Goal: Find specific page/section: Find specific page/section

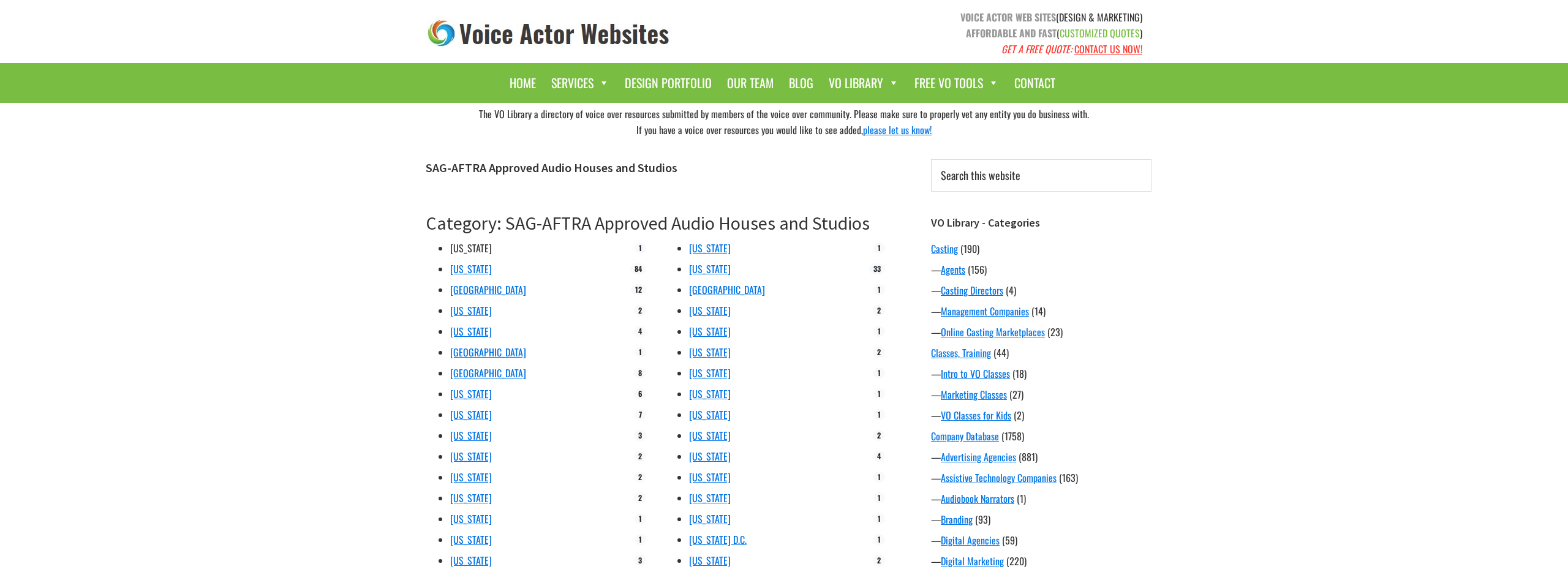
click at [460, 246] on link "[US_STATE]" at bounding box center [471, 248] width 42 height 15
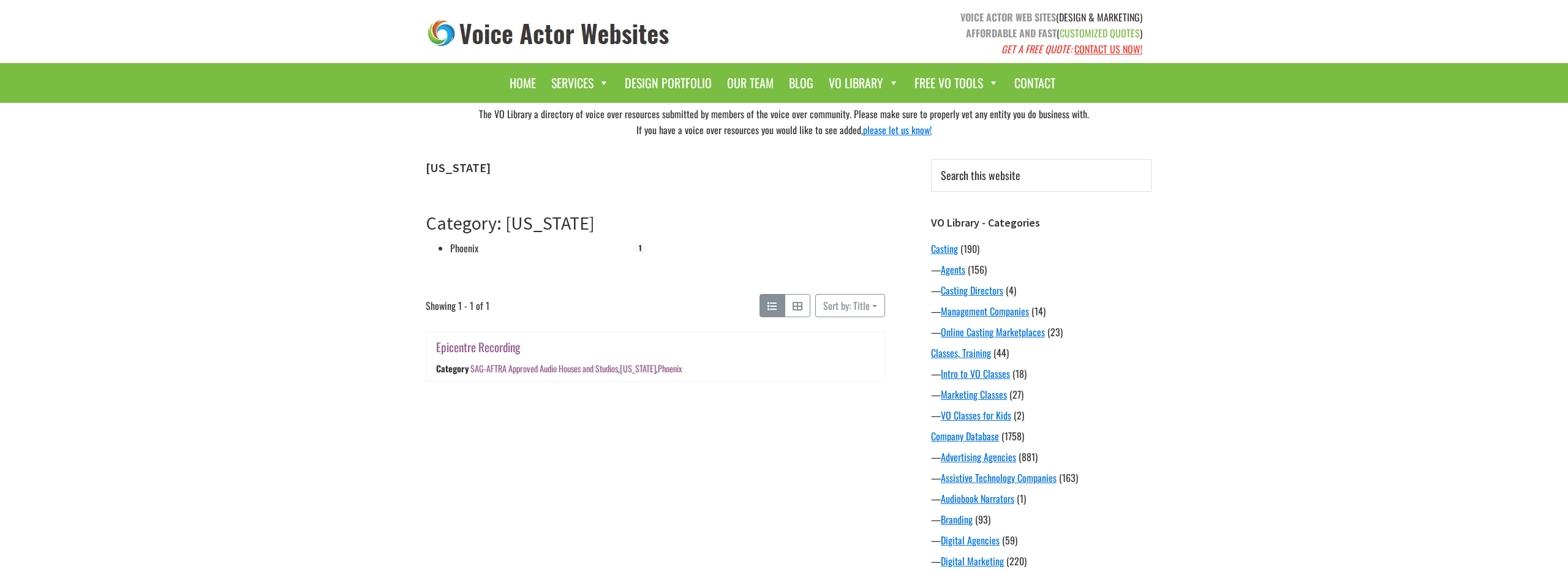
click at [457, 249] on link "Phoenix" at bounding box center [464, 248] width 28 height 15
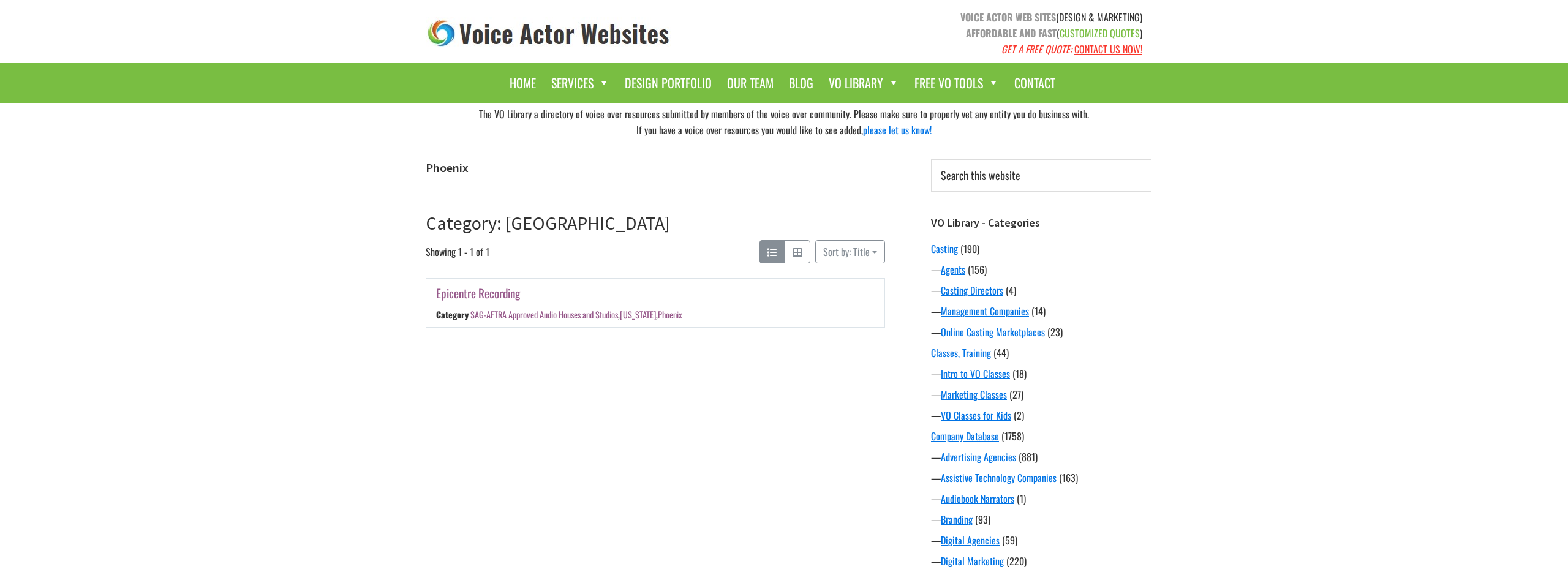
click at [464, 295] on link "Epicentre Recording" at bounding box center [478, 293] width 84 height 18
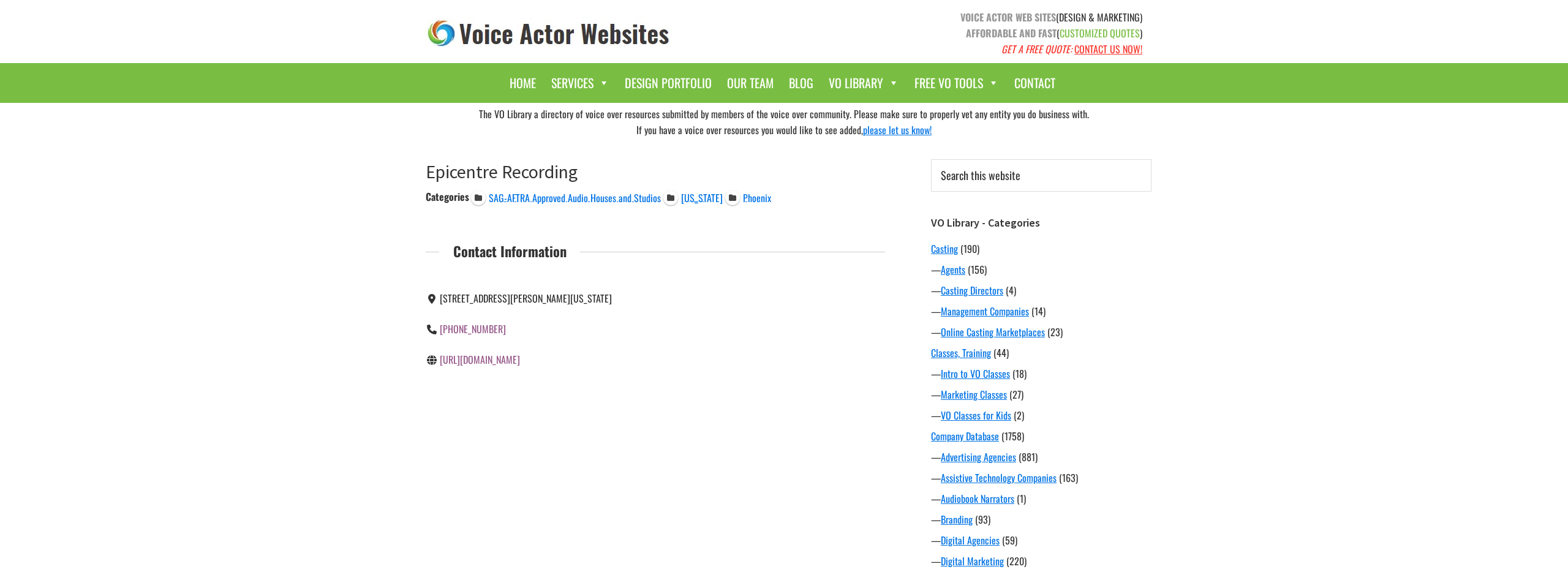
click at [503, 359] on link "http://www.epicentre-recording.com/" at bounding box center [480, 359] width 80 height 15
